Goal: Information Seeking & Learning: Check status

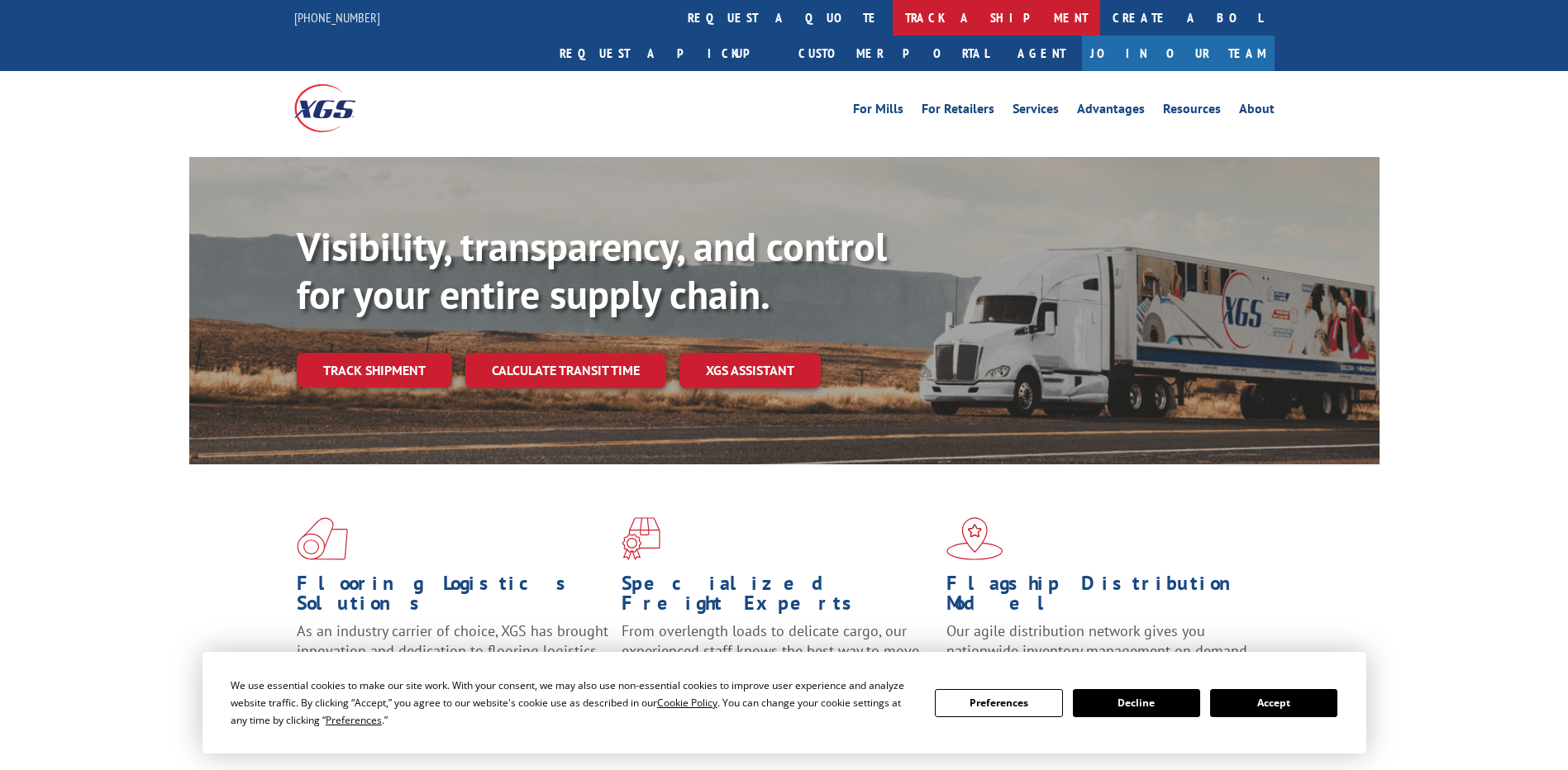
click at [893, 19] on link "track a shipment" at bounding box center [997, 18] width 208 height 36
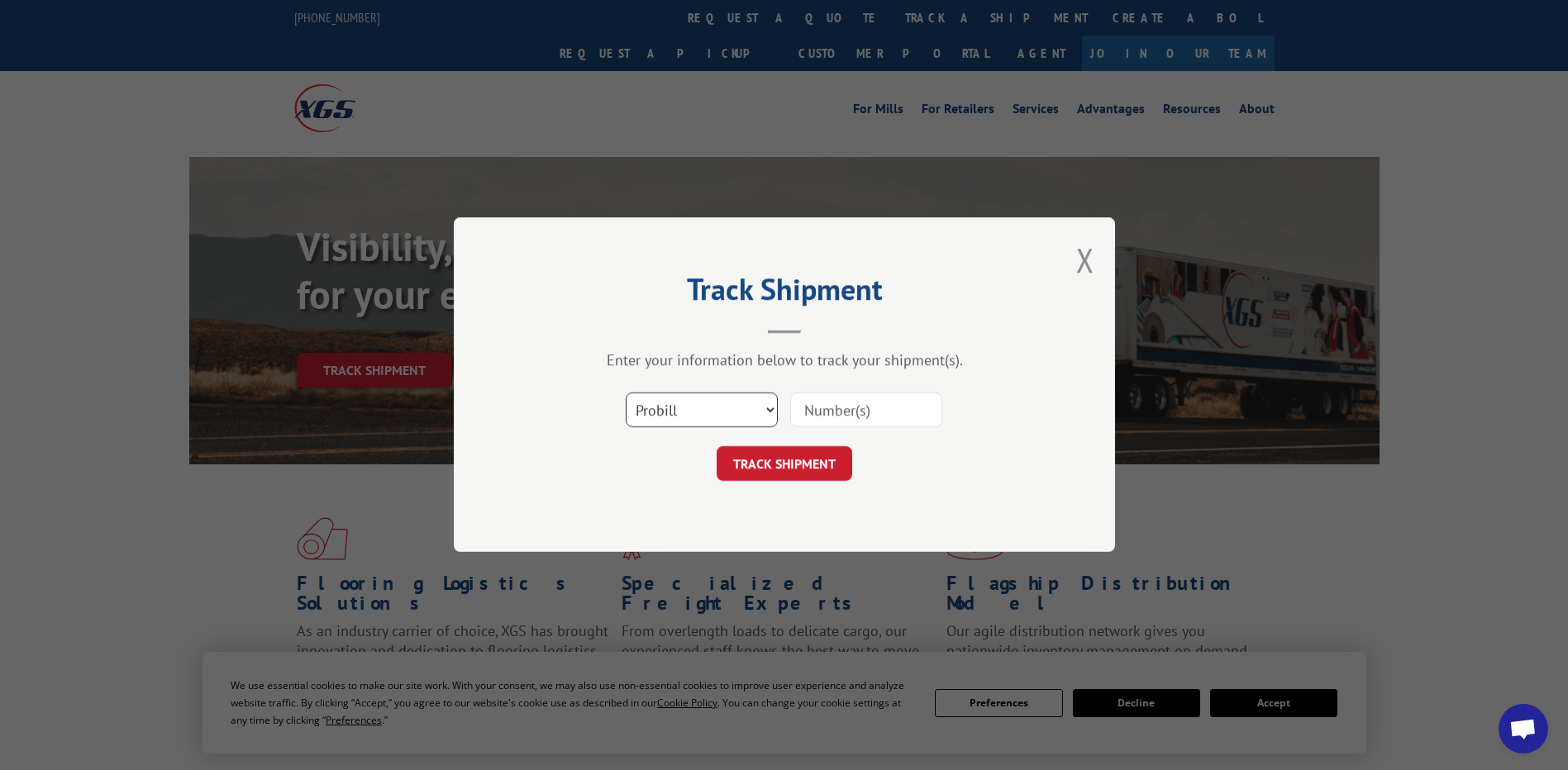
click at [721, 414] on select "Select category... Probill BOL PO" at bounding box center [701, 410] width 152 height 35
select select "po"
click at [626, 393] on select "Select category... Probill BOL PO" at bounding box center [701, 410] width 152 height 35
click at [889, 406] on input at bounding box center [866, 410] width 152 height 35
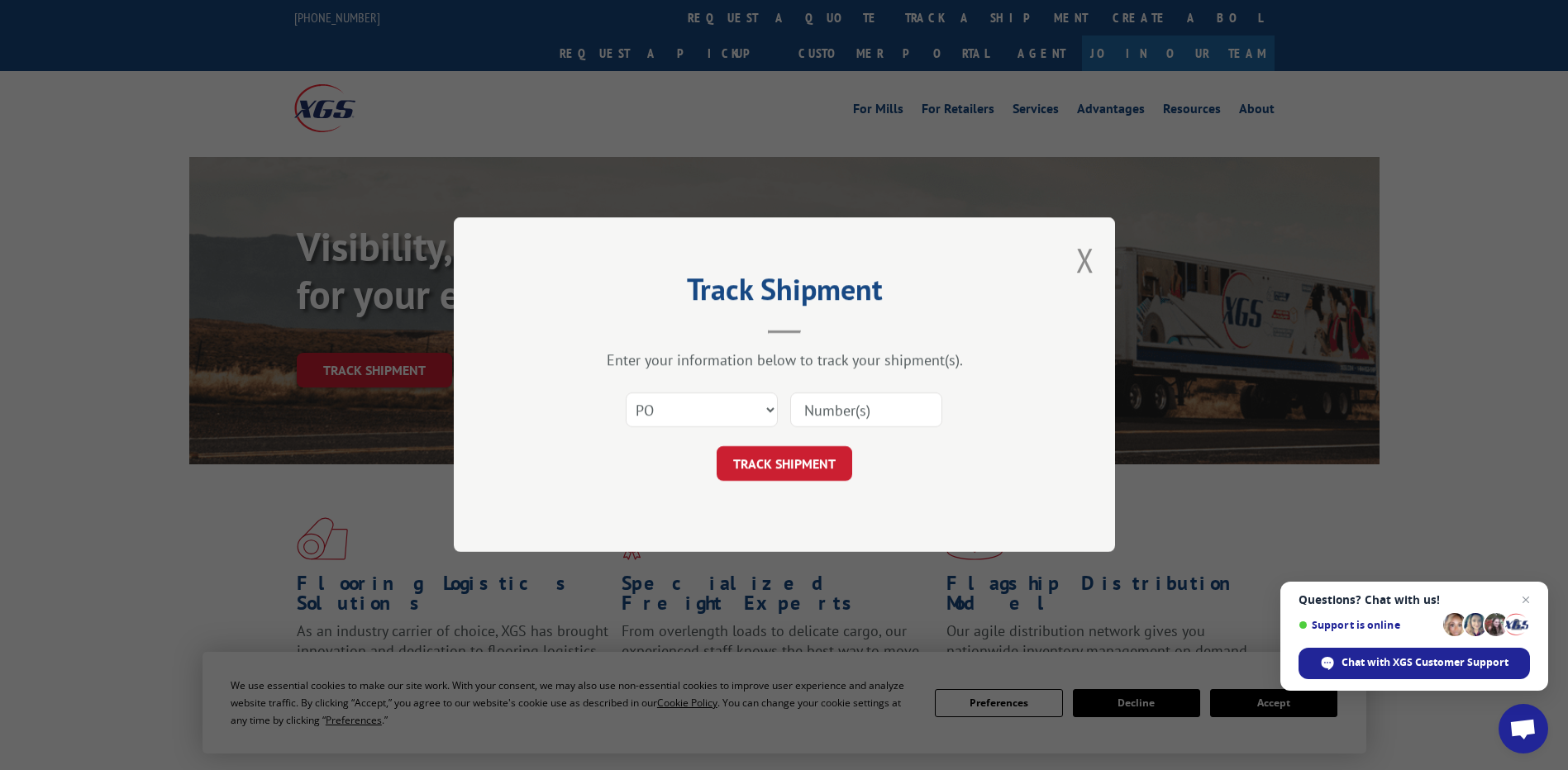
paste input "05503596"
drag, startPoint x: 830, startPoint y: 406, endPoint x: 567, endPoint y: 288, distance: 288.3
click at [567, 288] on div "Track Shipment Enter your information below to track your shipment(s). Select c…" at bounding box center [784, 384] width 661 height 335
type input "05503596"
click button "TRACK SHIPMENT" at bounding box center [784, 463] width 136 height 35
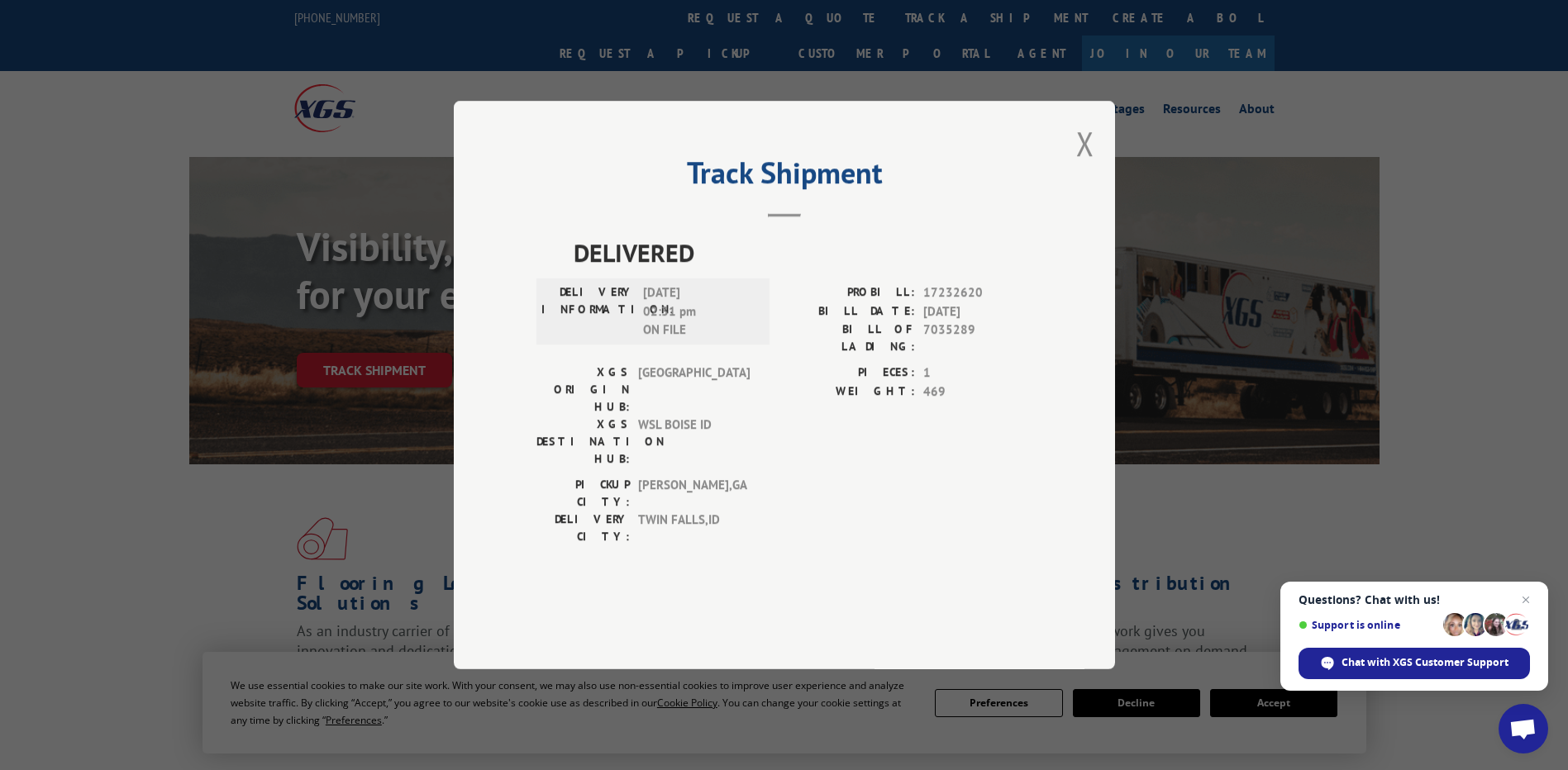
click at [1101, 190] on div "Track Shipment DELIVERED DELIVERY INFORMATION: [DATE] 02:31 pm ON FILE PROBILL:…" at bounding box center [784, 385] width 661 height 568
click at [1099, 191] on div "Track Shipment DELIVERED DELIVERY INFORMATION: [DATE] 02:31 pm ON FILE PROBILL:…" at bounding box center [784, 385] width 661 height 568
click at [1088, 165] on button "Close modal" at bounding box center [1085, 143] width 18 height 44
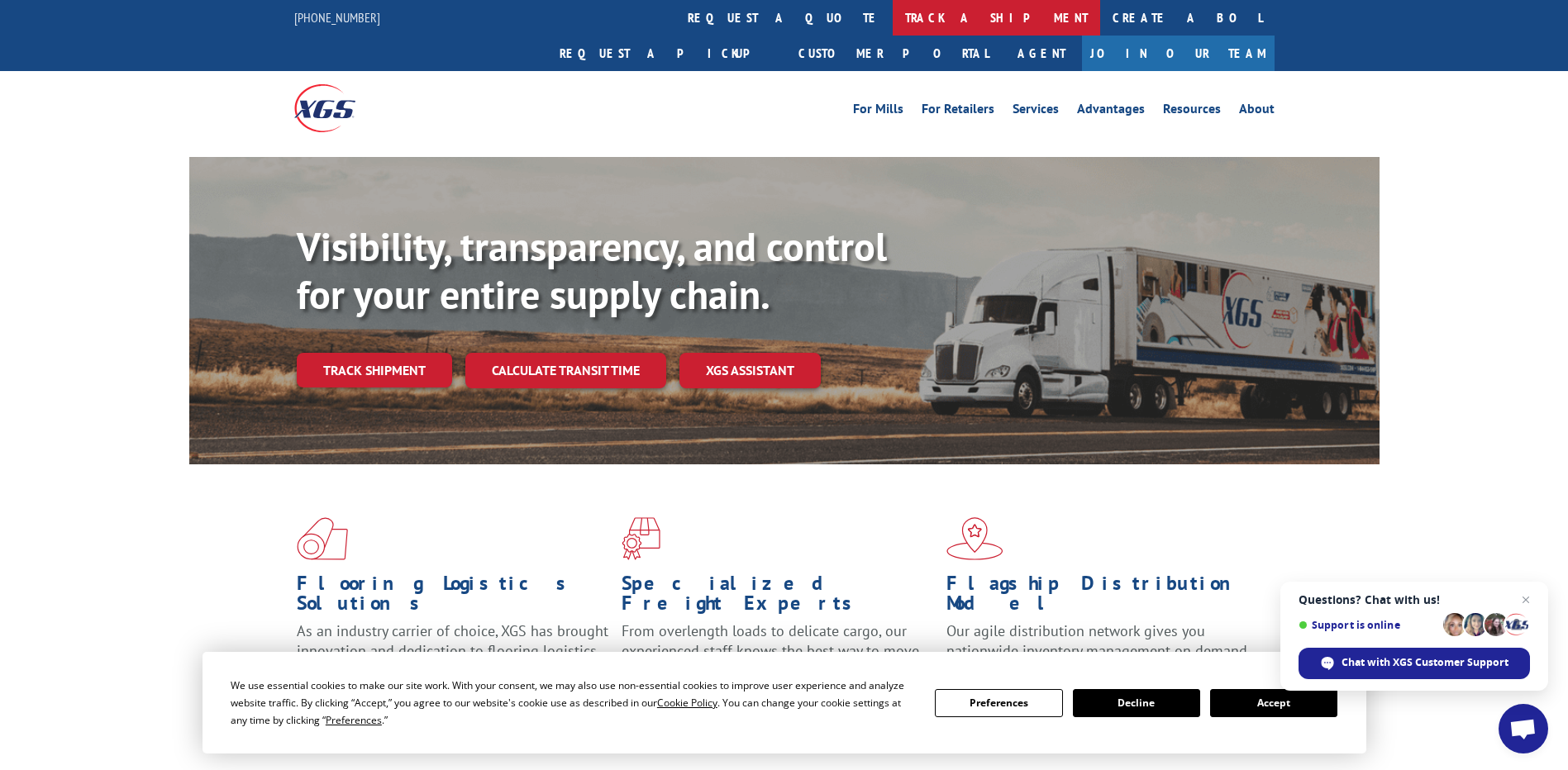
click at [893, 20] on link "track a shipment" at bounding box center [997, 18] width 208 height 36
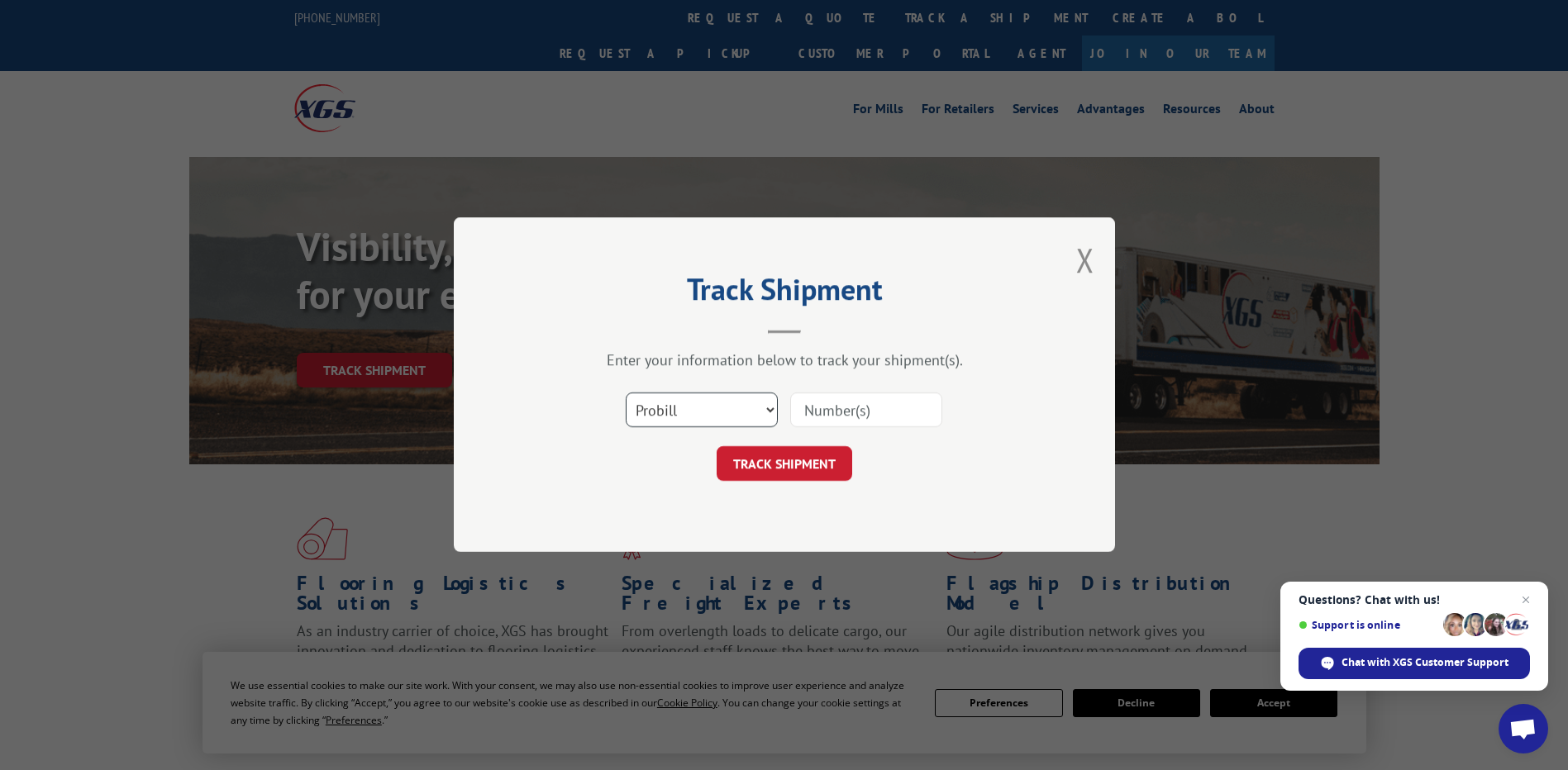
click at [745, 413] on select "Select category... Probill BOL PO" at bounding box center [701, 410] width 152 height 35
select select "po"
click at [626, 393] on select "Select category... Probill BOL PO" at bounding box center [701, 410] width 152 height 35
paste input "05503596"
click at [816, 410] on input "05503596" at bounding box center [866, 410] width 152 height 35
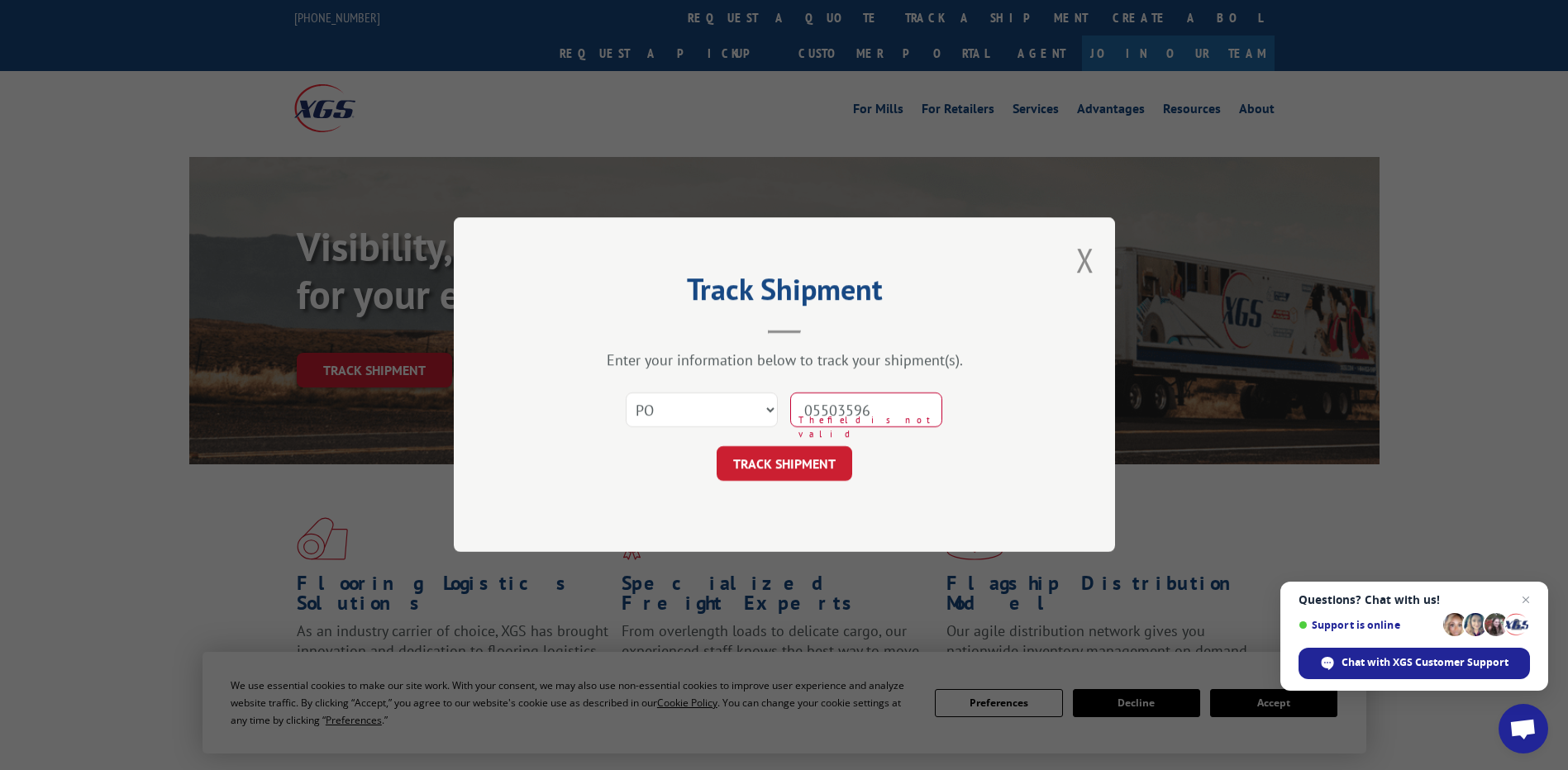
click at [816, 409] on input "05503596" at bounding box center [866, 410] width 152 height 35
type input "05503596"
click button "TRACK SHIPMENT" at bounding box center [784, 463] width 136 height 35
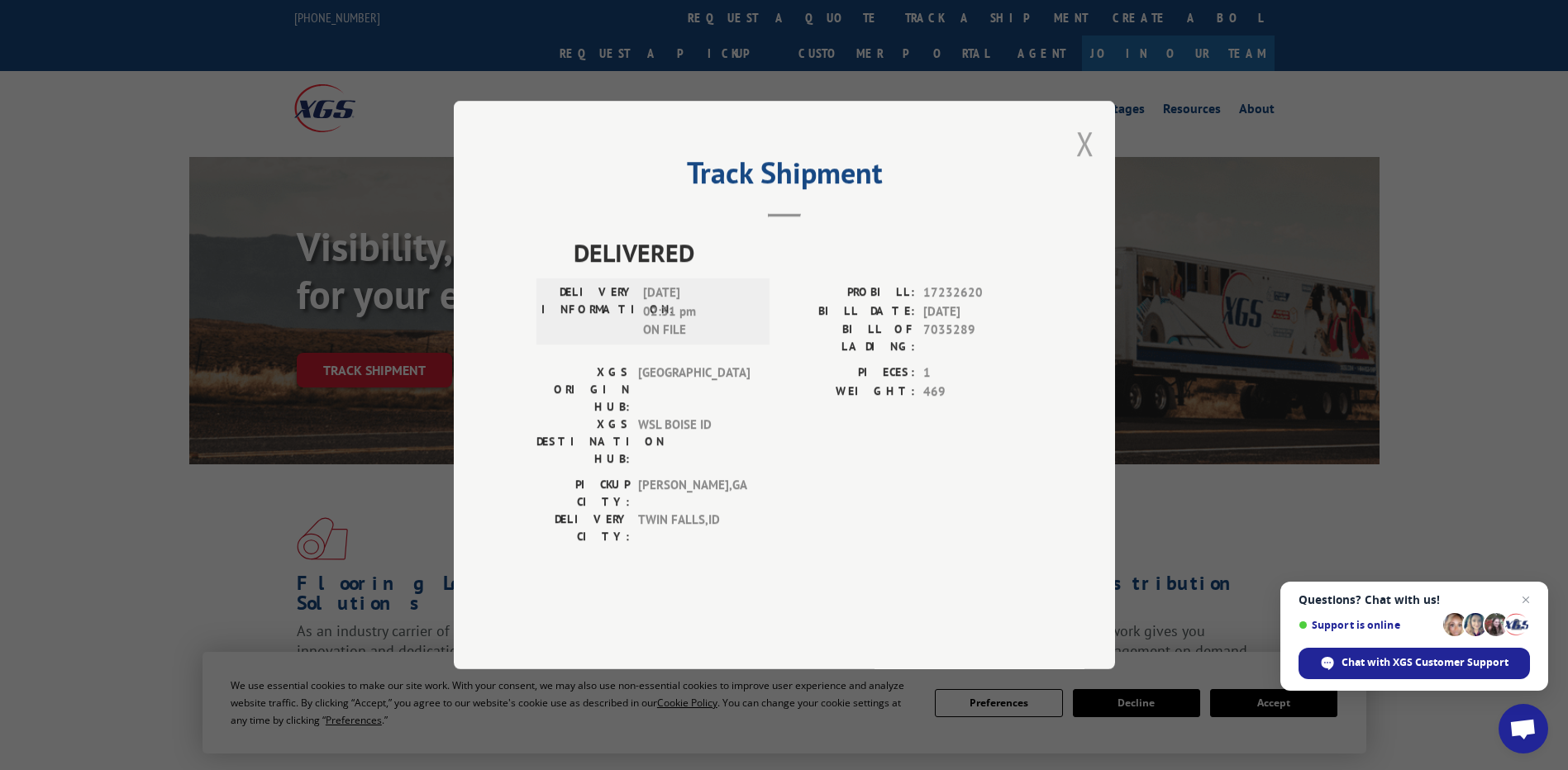
click at [1081, 165] on button "Close modal" at bounding box center [1085, 143] width 18 height 44
